Goal: Transaction & Acquisition: Purchase product/service

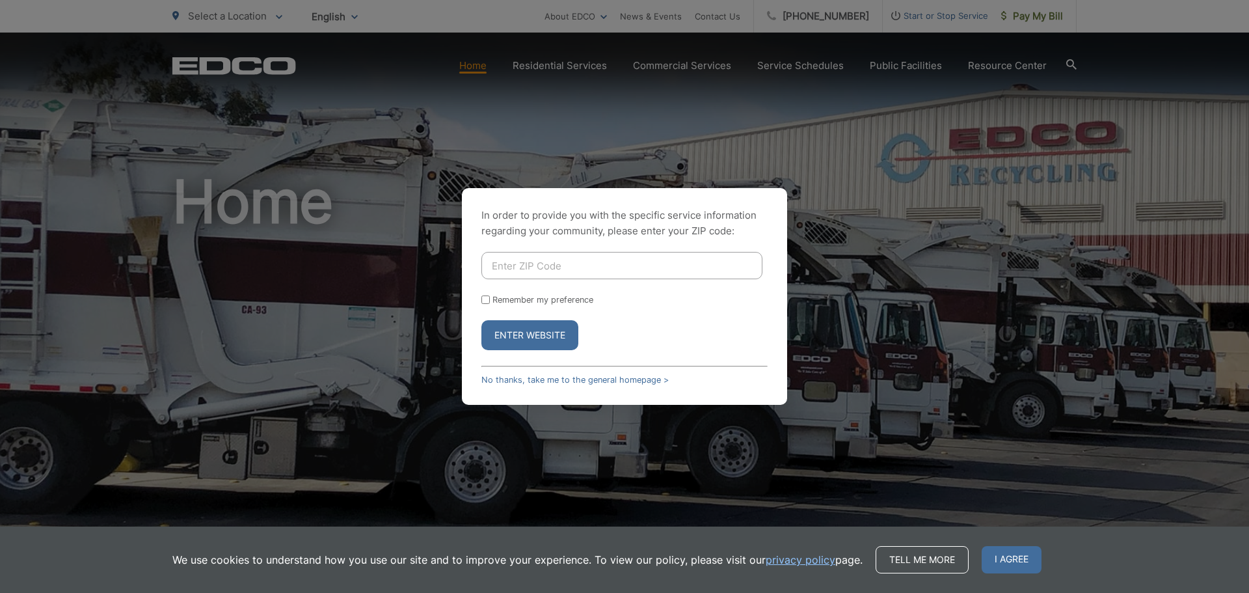
click at [606, 273] on input "Enter ZIP Code" at bounding box center [621, 265] width 281 height 27
type input "91941"
click at [489, 296] on input "Remember my preference" at bounding box center [485, 299] width 8 height 8
checkbox input "true"
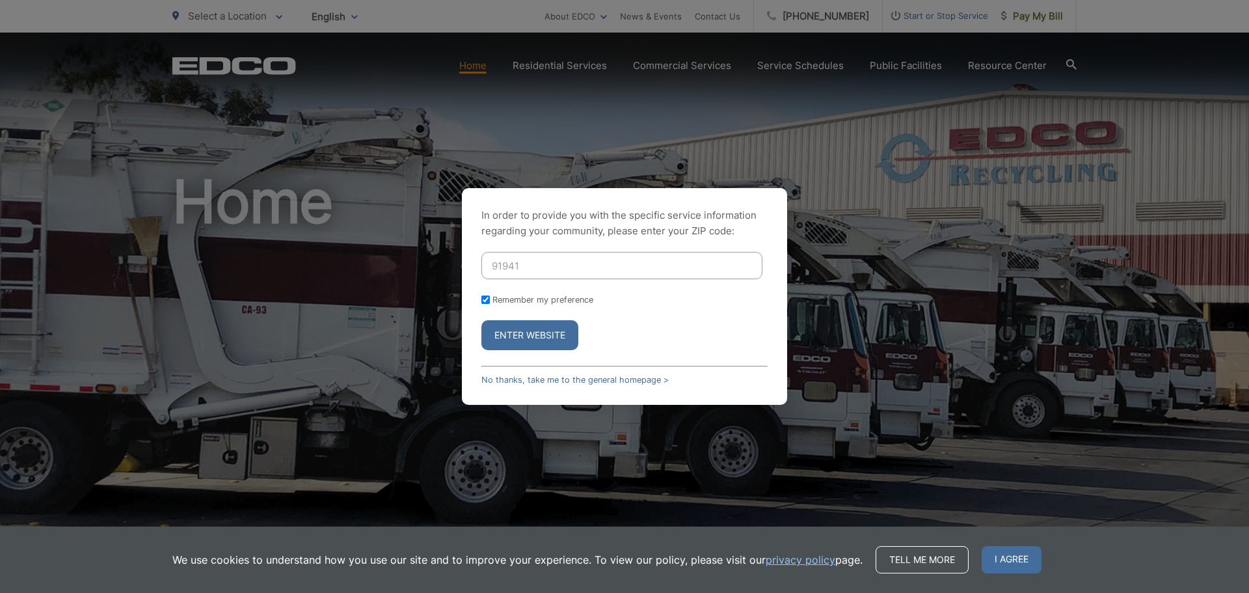
click at [523, 330] on button "Enter Website" at bounding box center [529, 335] width 97 height 30
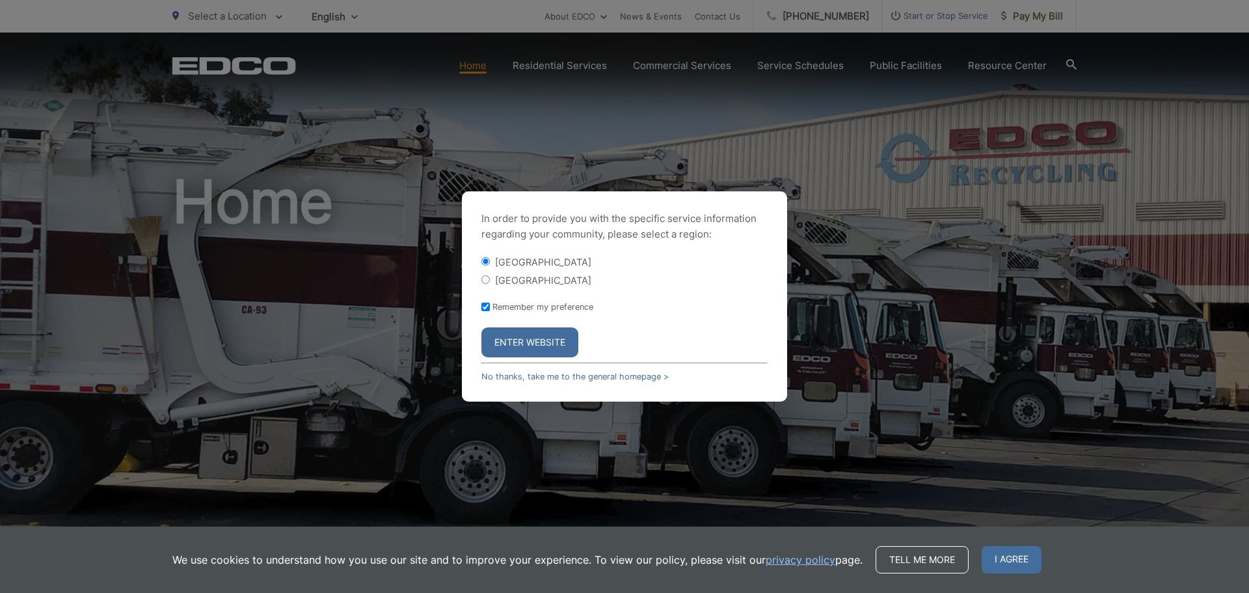
click at [520, 342] on button "Enter Website" at bounding box center [529, 342] width 97 height 30
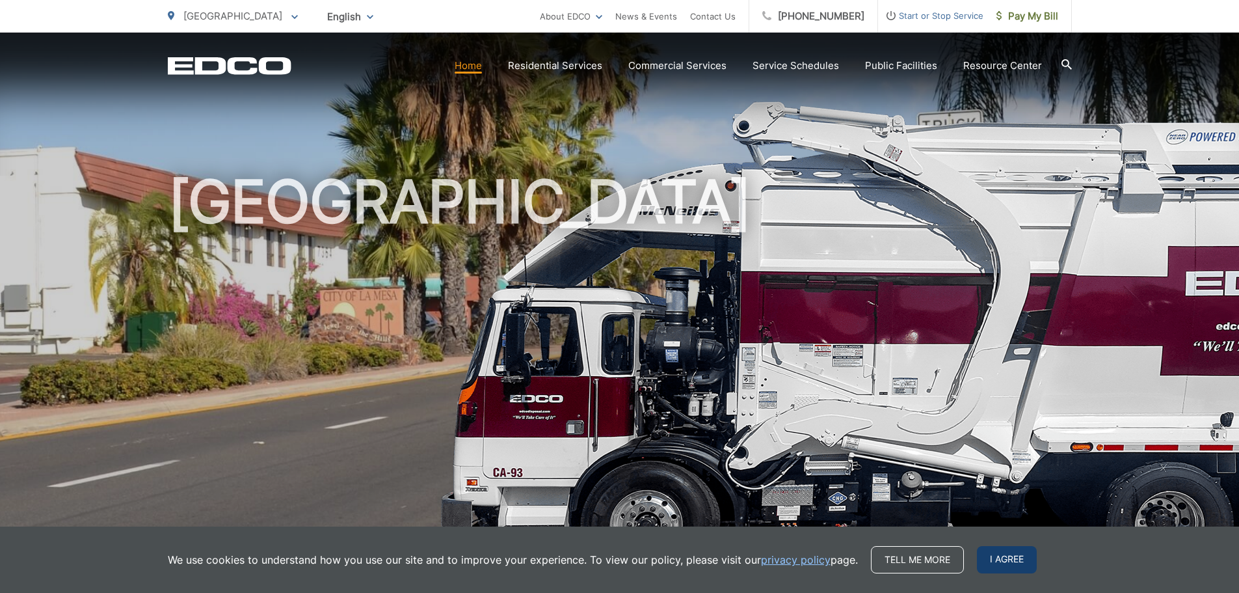
click at [1002, 554] on span "I agree" at bounding box center [1007, 559] width 60 height 27
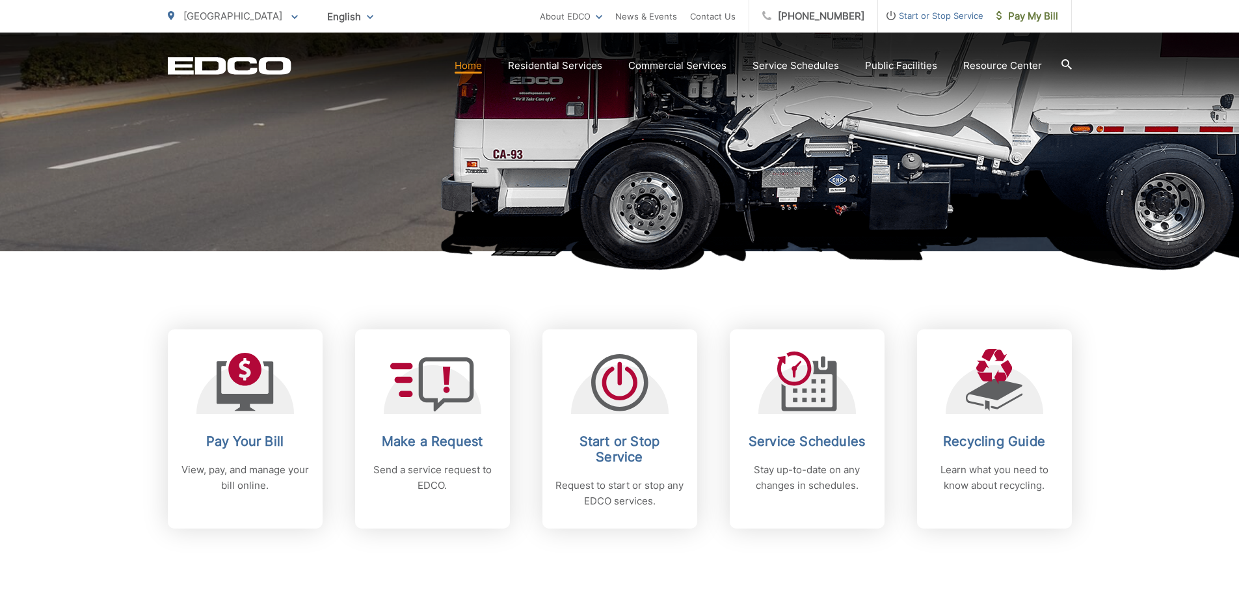
scroll to position [325, 0]
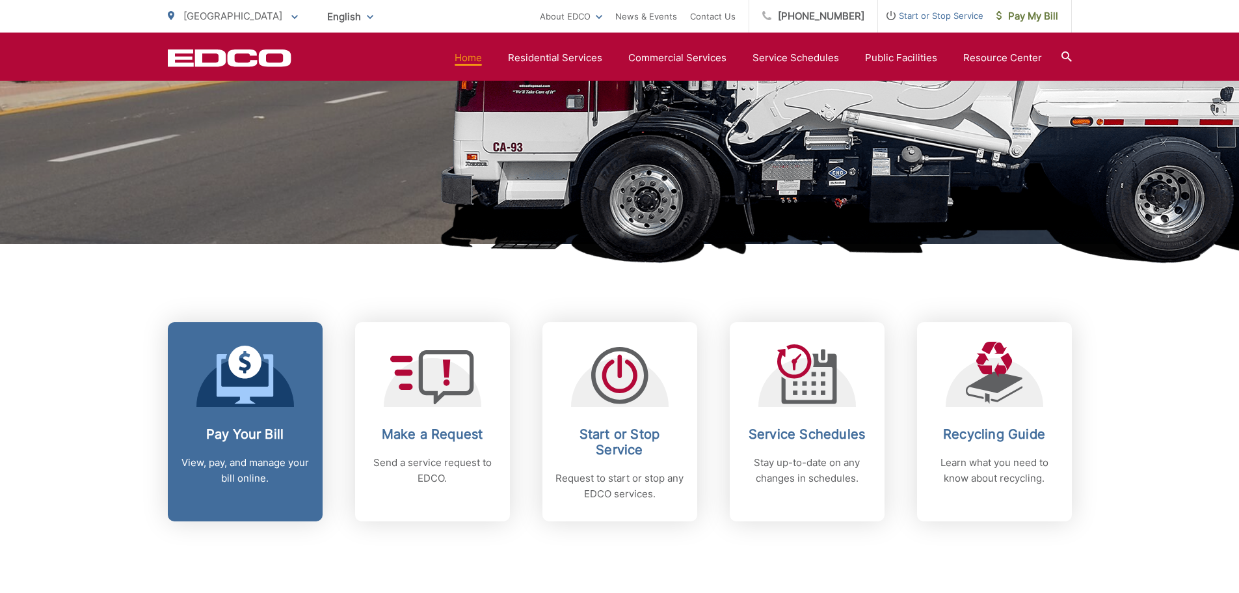
click at [241, 389] on icon at bounding box center [245, 378] width 57 height 49
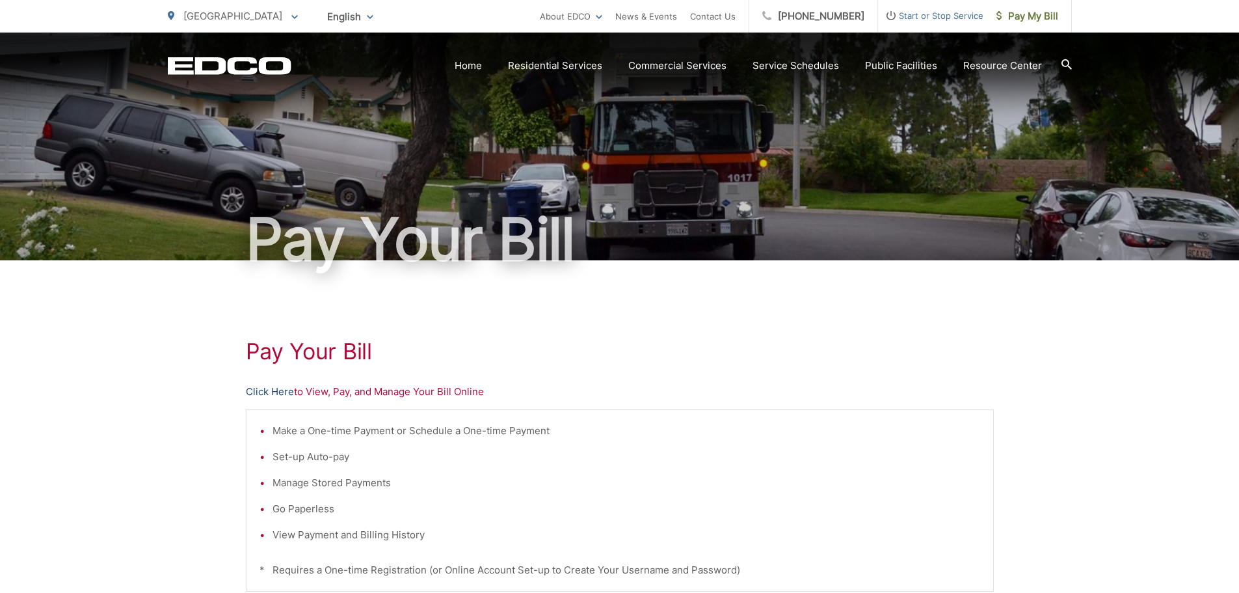
click at [271, 391] on link "Click Here" at bounding box center [270, 392] width 48 height 16
